Goal: Task Accomplishment & Management: Use online tool/utility

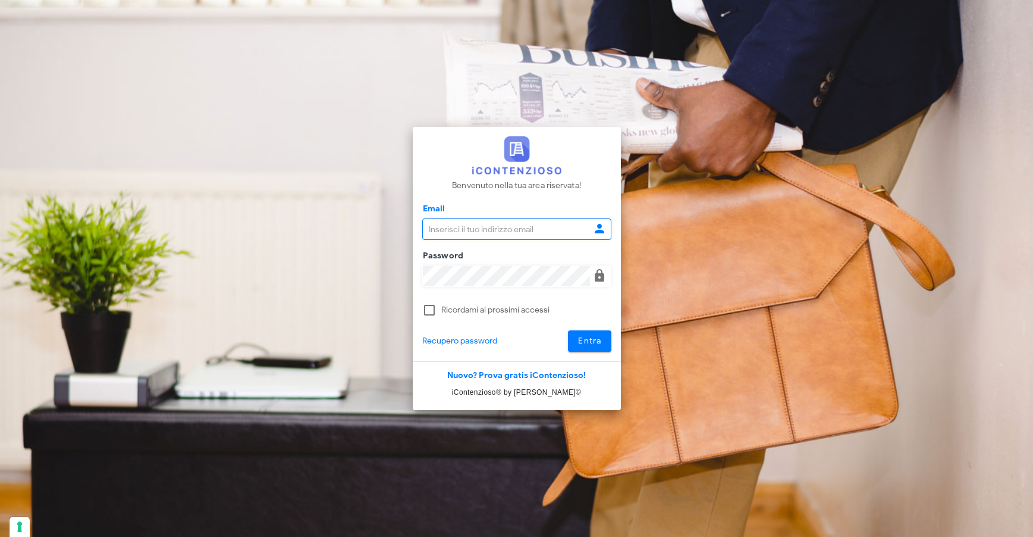
type input "info@corradomaugeri.it"
click at [580, 345] on span "Entra" at bounding box center [590, 341] width 24 height 10
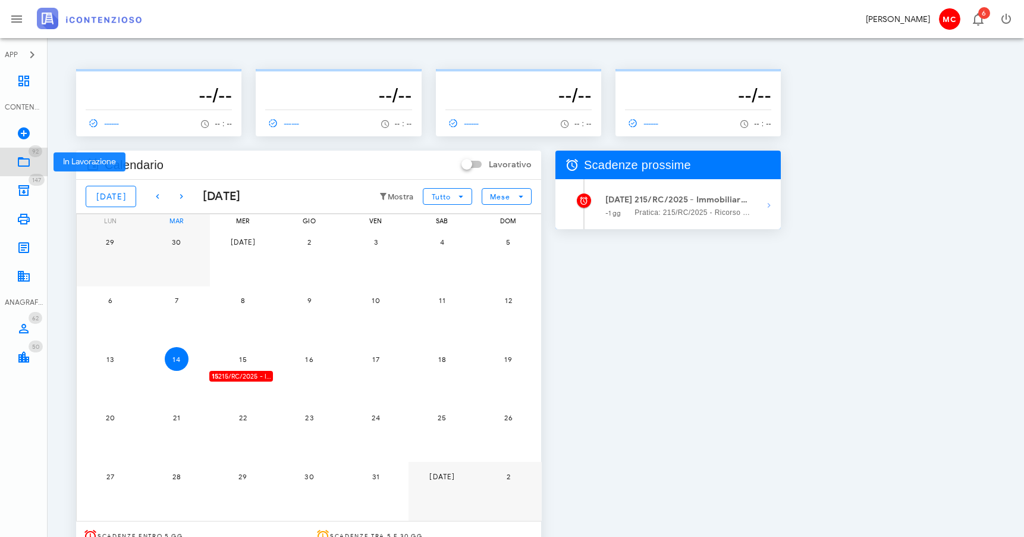
click at [23, 156] on icon at bounding box center [24, 162] width 14 height 14
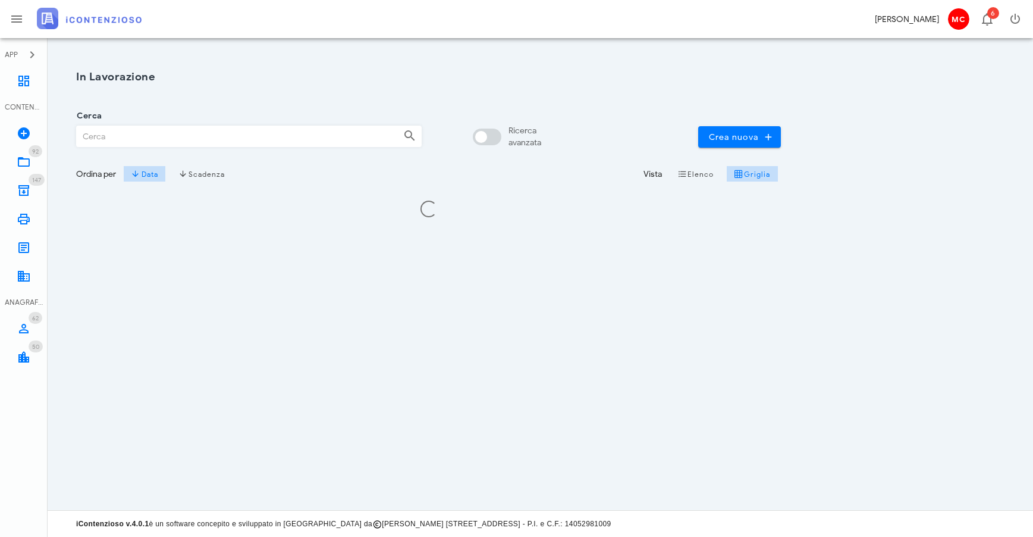
click at [237, 142] on input "Cerca" at bounding box center [235, 136] width 317 height 20
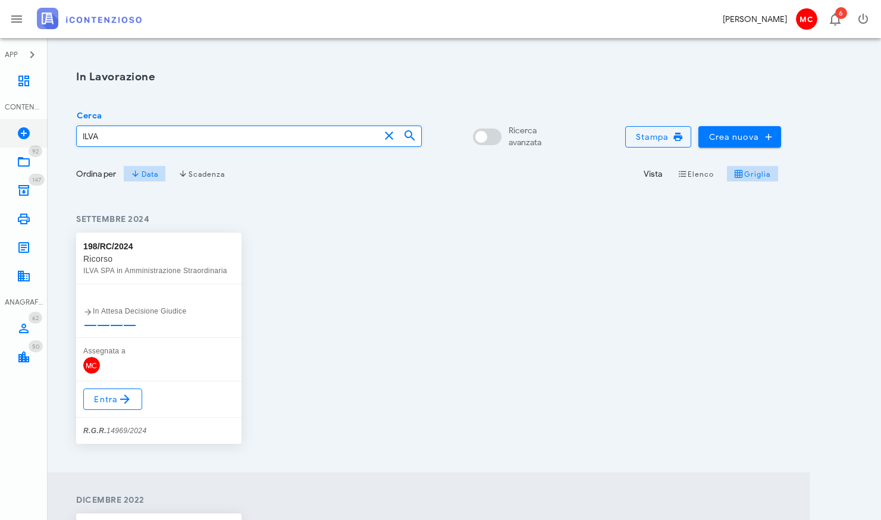
drag, startPoint x: 198, startPoint y: 139, endPoint x: 30, endPoint y: 133, distance: 167.9
click at [29, 133] on div "APP Dashboard CONTENZIOSO Nuovo Contenzioso 92 In Lavorazione 92 147 Archivio 1…" at bounding box center [440, 400] width 881 height 801
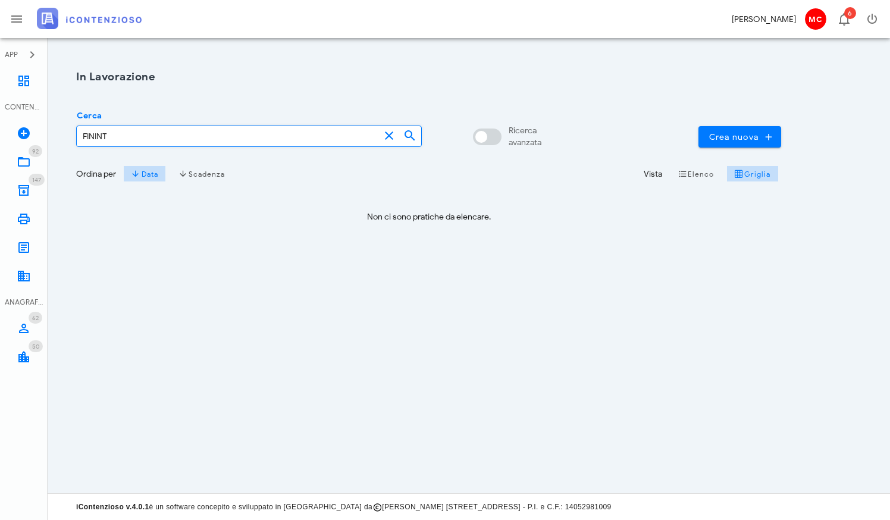
click at [325, 259] on div "In Lavorazione Cerca FININT Ricerca avanzata Crea nuova Ordina per Data Scadenz…" at bounding box center [469, 265] width 842 height 455
drag, startPoint x: 137, startPoint y: 137, endPoint x: 52, endPoint y: 130, distance: 85.4
click at [52, 130] on div "In Lavorazione Cerca FININT Ricerca avanzata Crea nuova Ordina per Data Scadenz…" at bounding box center [469, 265] width 842 height 455
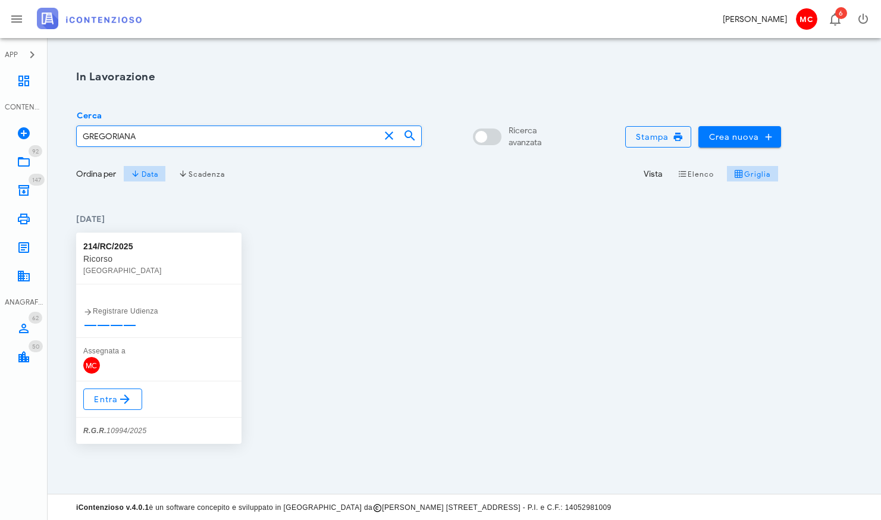
drag, startPoint x: 139, startPoint y: 135, endPoint x: -29, endPoint y: 128, distance: 167.9
click at [0, 128] on html "APP Dashboard CONTENZIOSO Nuovo Contenzioso 92 In Lavorazione 92 147 Archivio 1…" at bounding box center [440, 260] width 881 height 521
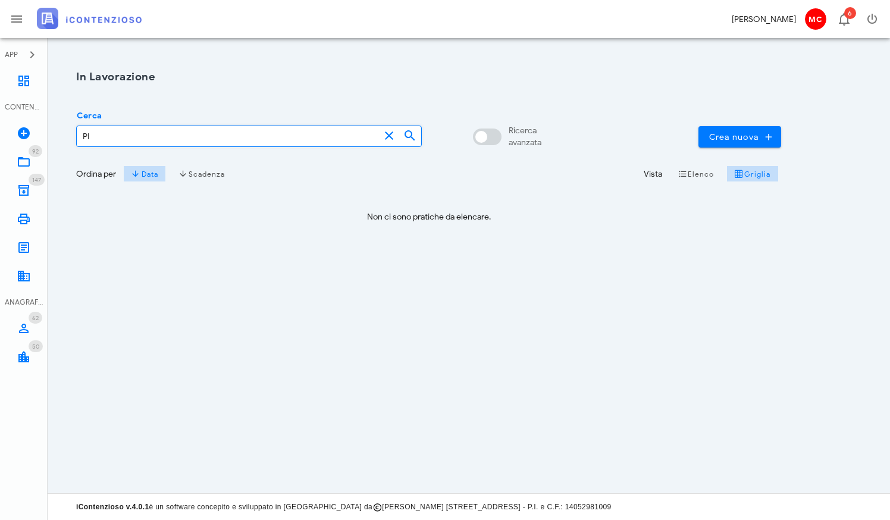
type input "P"
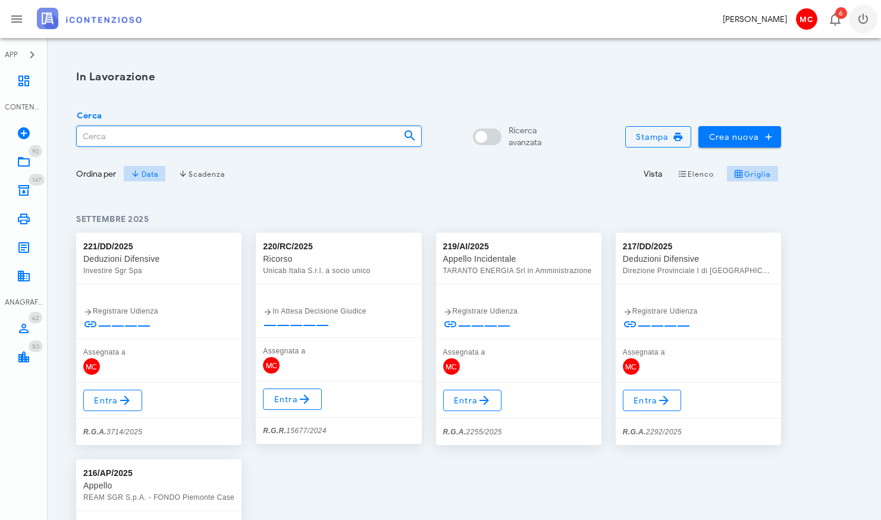
click at [861, 17] on icon "button" at bounding box center [863, 19] width 14 height 14
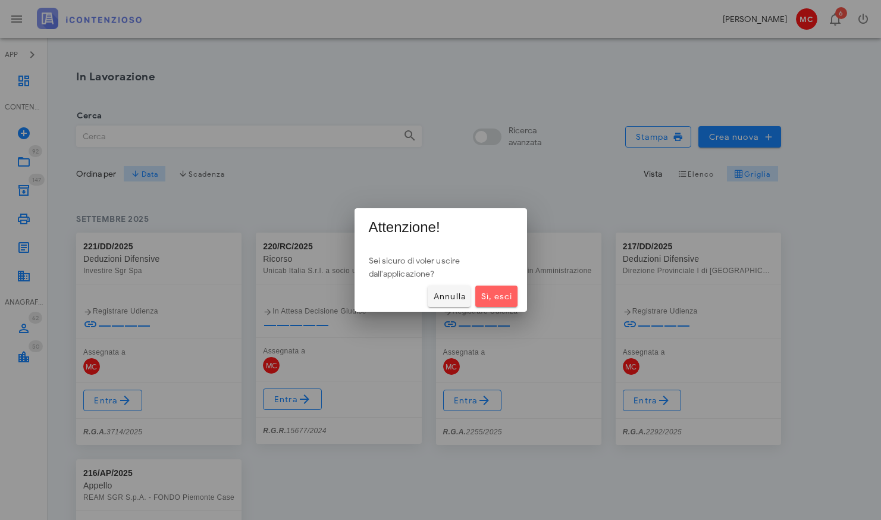
click at [499, 303] on button "Sì, esci" at bounding box center [496, 296] width 42 height 21
